Goal: Information Seeking & Learning: Check status

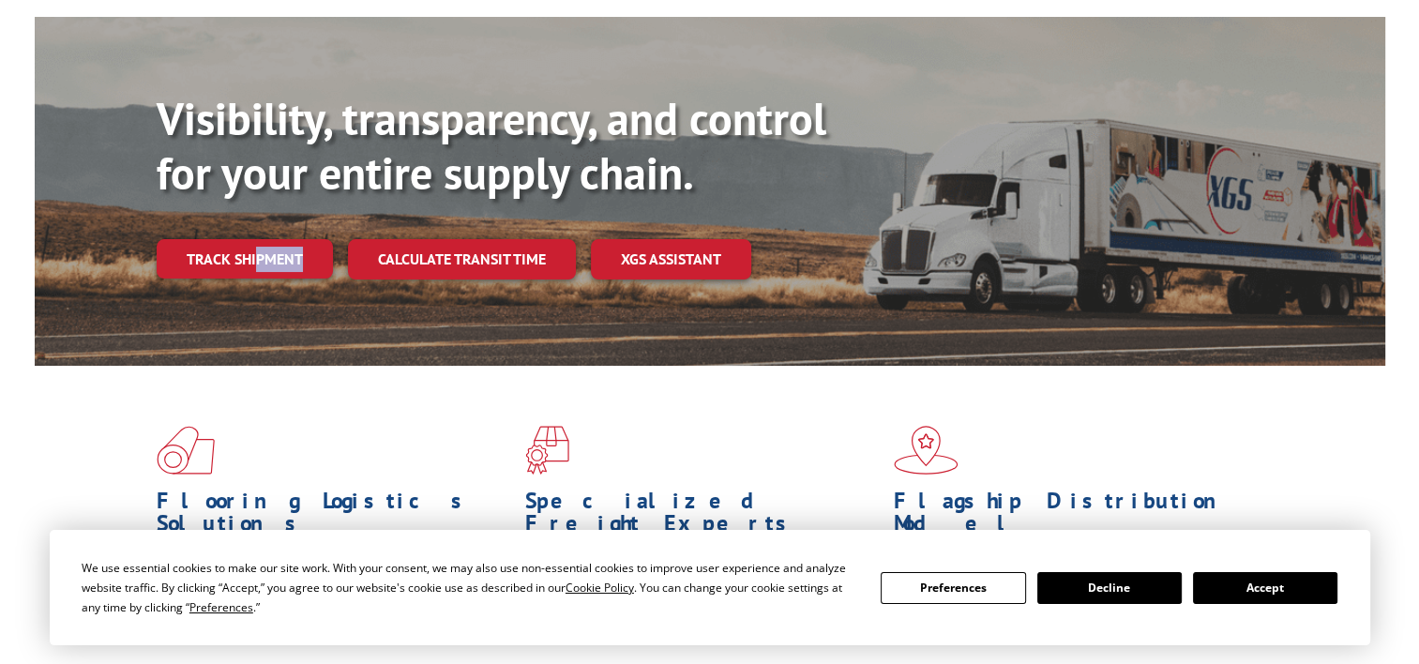
scroll to position [170, 0]
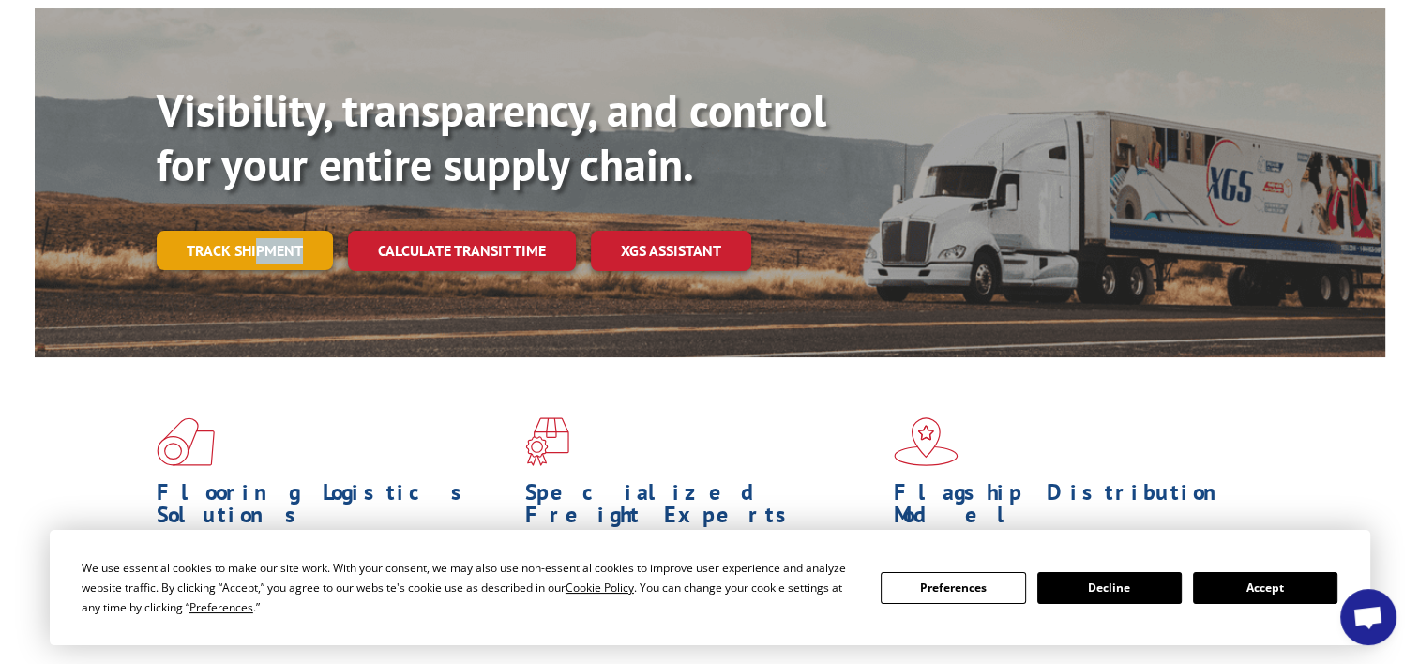
click at [235, 231] on link "Track shipment" at bounding box center [245, 250] width 176 height 39
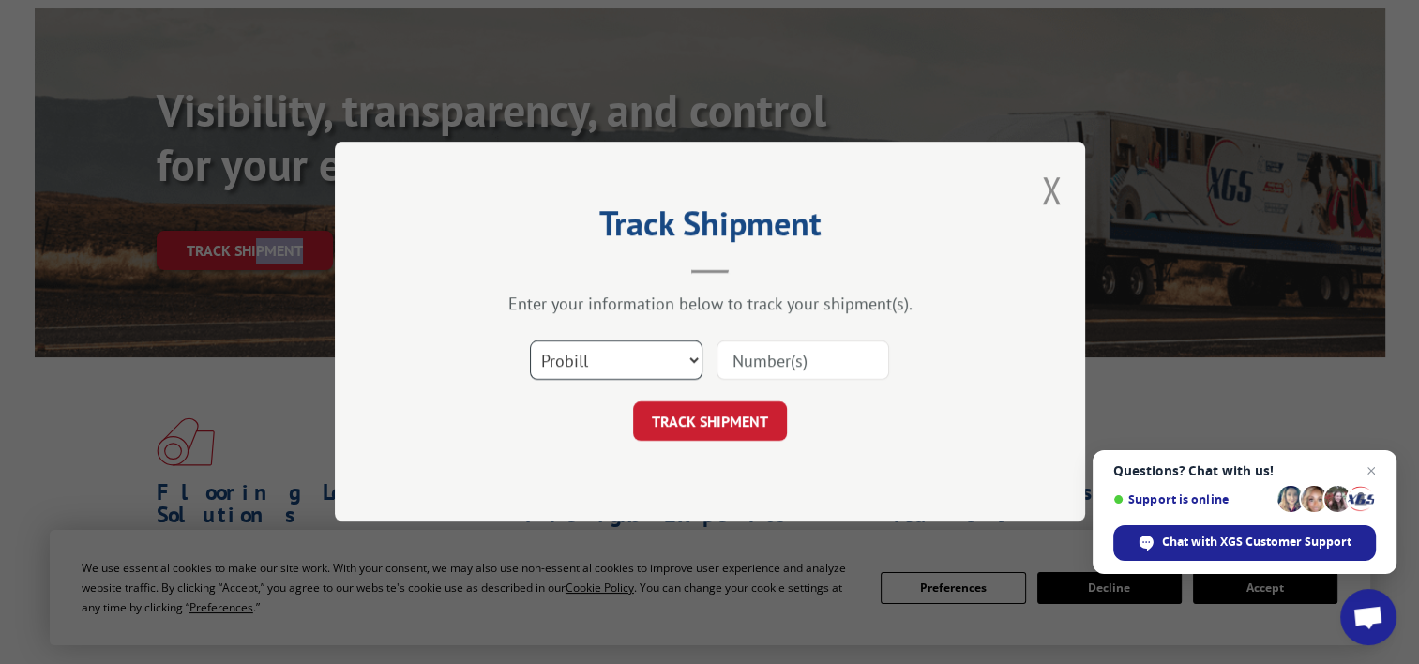
click at [691, 361] on select "Select category... Probill BOL PO" at bounding box center [616, 360] width 173 height 39
select select "bol"
click at [530, 341] on select "Select category... Probill BOL PO" at bounding box center [616, 360] width 173 height 39
click at [746, 356] on input at bounding box center [803, 360] width 173 height 39
paste input "2836210"
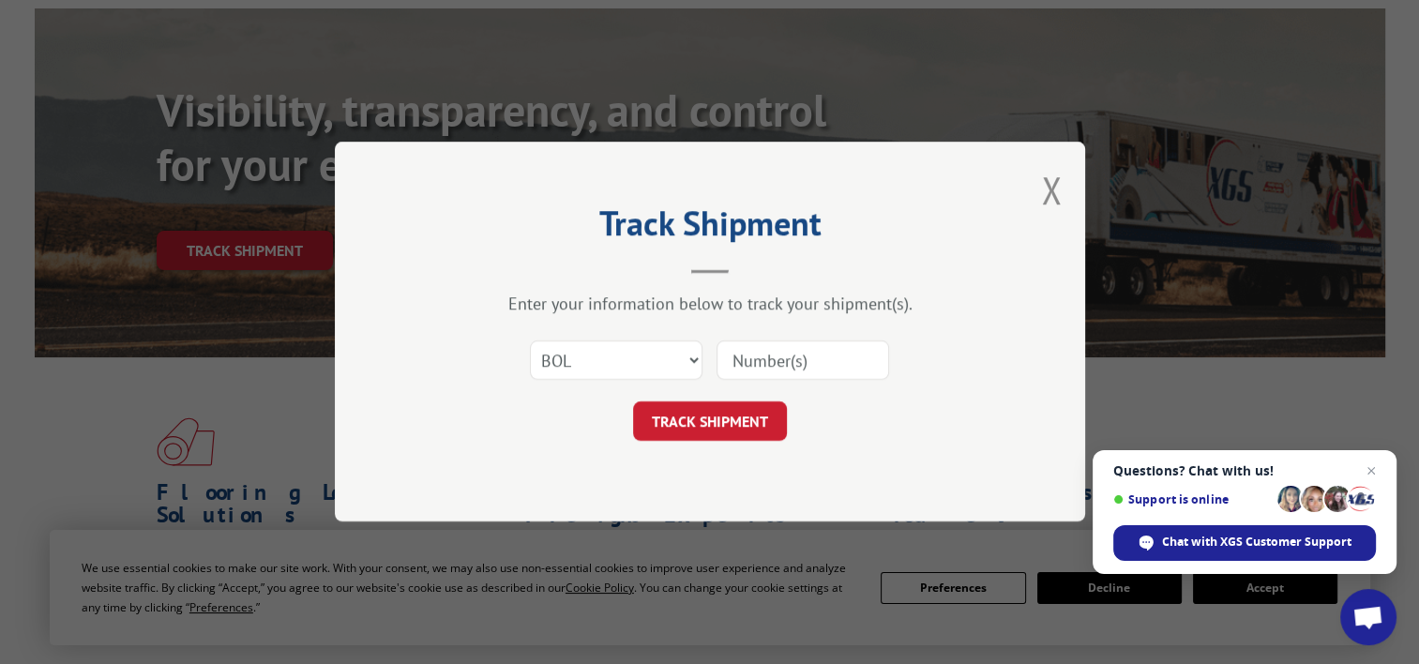
type input "2836210"
click at [724, 405] on button "TRACK SHIPMENT" at bounding box center [710, 421] width 154 height 39
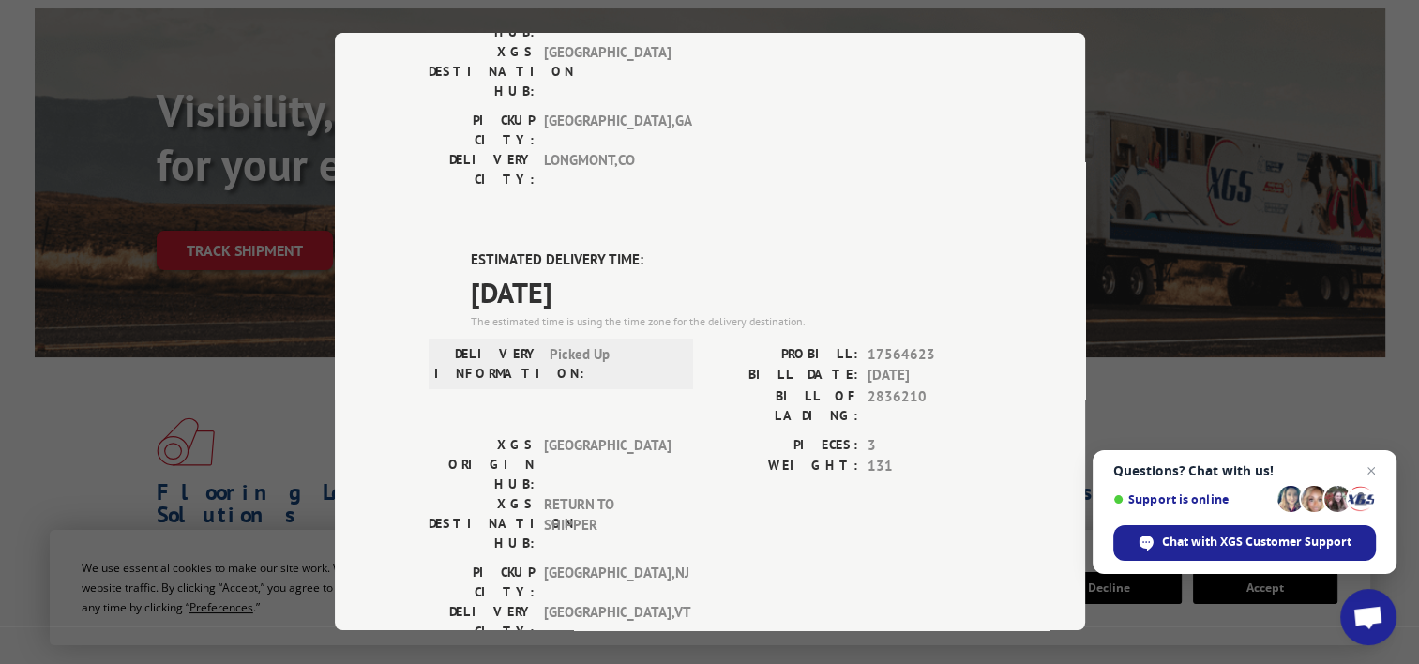
scroll to position [346, 0]
drag, startPoint x: 1081, startPoint y: 144, endPoint x: 689, endPoint y: 127, distance: 392.5
click at [689, 127] on div "DELIVERED DELIVERY INFORMATION: [DATE] 09:00 am ILLEGIBLE PROBILL: 14030451 BIL…" at bounding box center [710, 407] width 563 height 1139
